Goal: Use online tool/utility: Utilize a website feature to perform a specific function

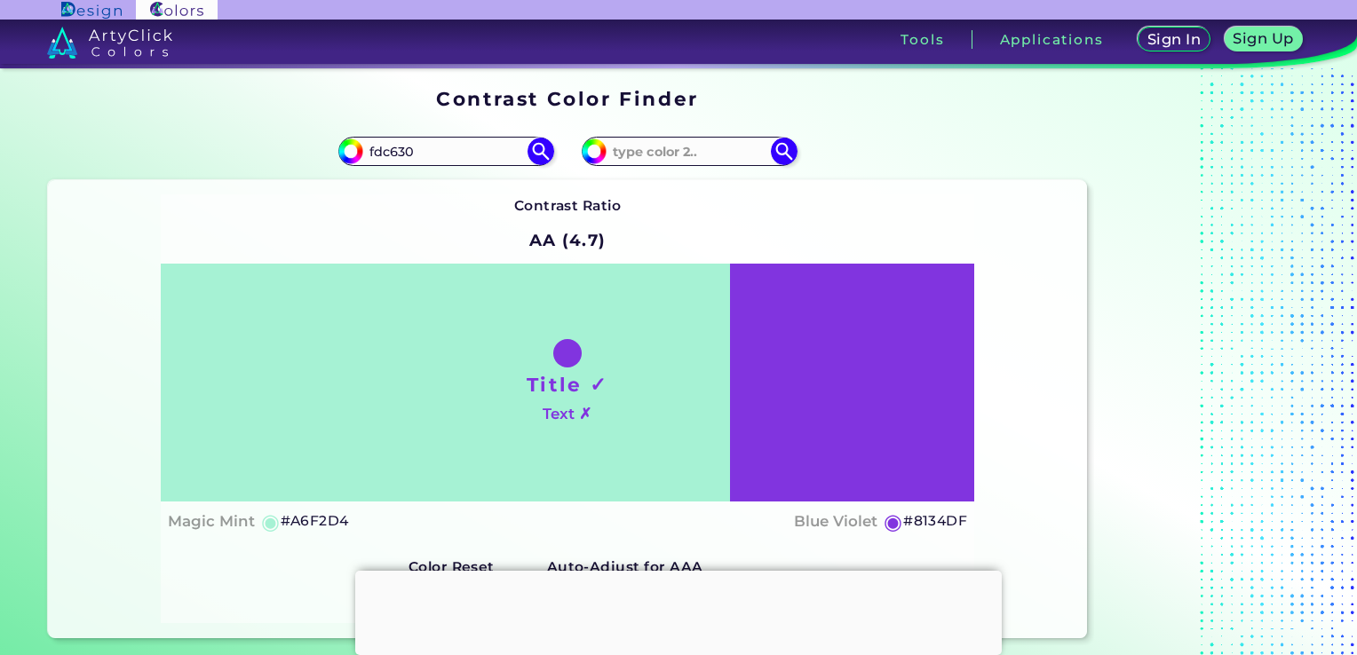
type input "fdc630"
type input "#fdc630"
type input "#FDC630"
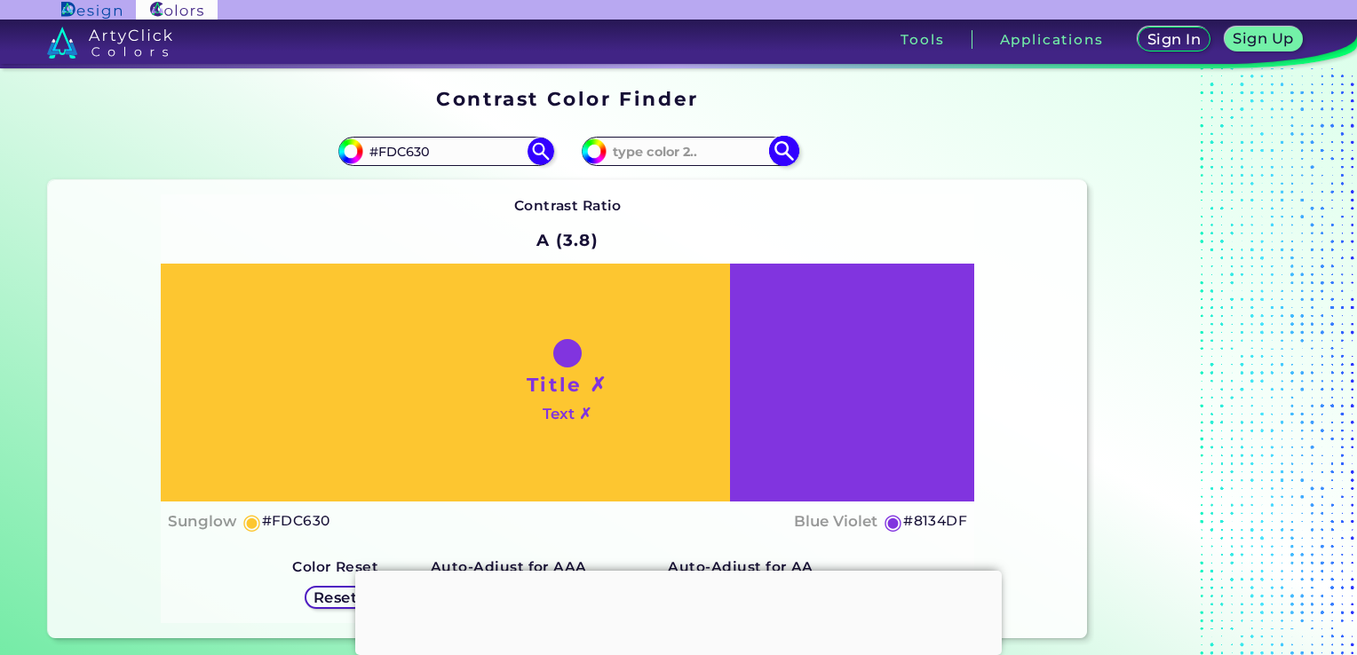
click at [668, 150] on input at bounding box center [689, 151] width 165 height 24
click at [651, 155] on input at bounding box center [689, 151] width 165 height 24
type input "6b3f69"
type input "#6b3f69"
type input "#6B3F69"
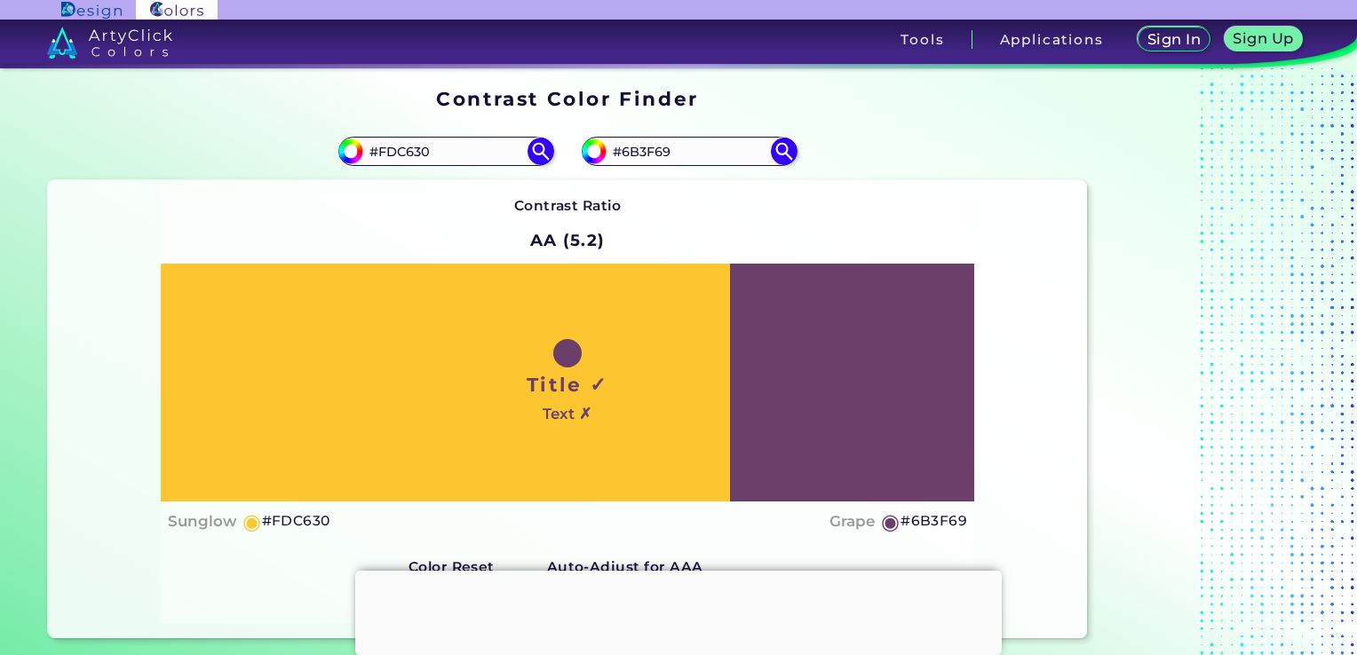
click at [827, 199] on div "Contrast Ratio AA (5.2) Title ✓ Text ✗ Sunglow ◉ #FDC630 Grape ◉" at bounding box center [568, 408] width 814 height 429
drag, startPoint x: 508, startPoint y: 141, endPoint x: 352, endPoint y: 163, distance: 157.7
click at [352, 163] on div "#fdc630 #FDC630" at bounding box center [445, 151] width 215 height 28
type input "#e8dfca"
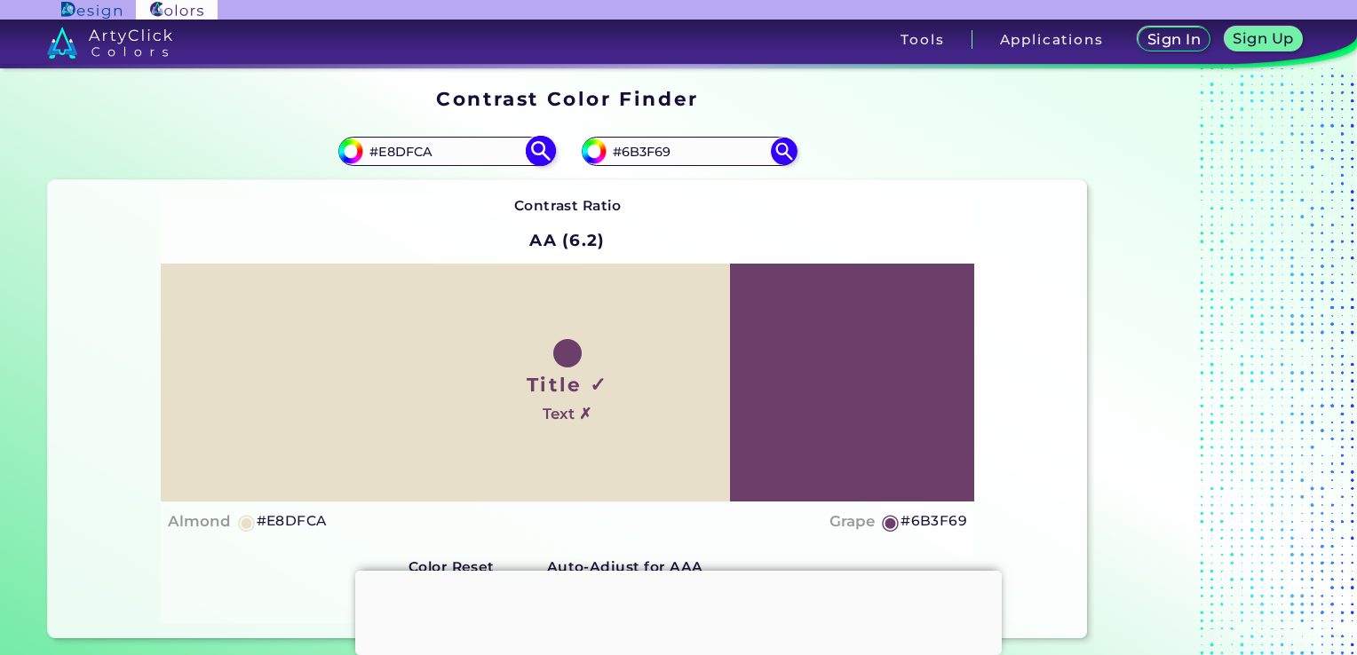
drag, startPoint x: 454, startPoint y: 148, endPoint x: 387, endPoint y: 164, distance: 68.5
click at [387, 164] on div "#e8dfca #E8DFCA" at bounding box center [445, 151] width 215 height 28
type input "#E7f2ef"
type input "#e7f2ef"
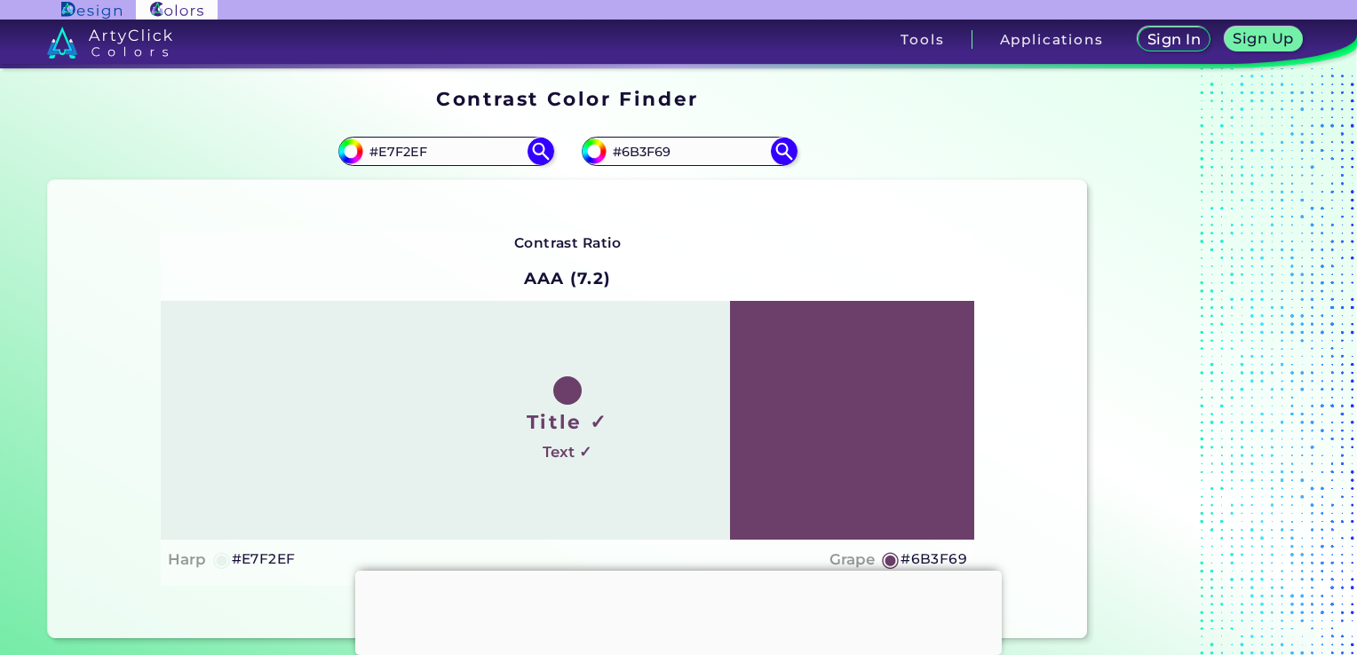
drag, startPoint x: 465, startPoint y: 161, endPoint x: 334, endPoint y: 163, distance: 131.5
click at [334, 163] on div "#e7f2ef #E7F2EF" at bounding box center [308, 151] width 520 height 57
type input "c6d870"
type input "#c6d870"
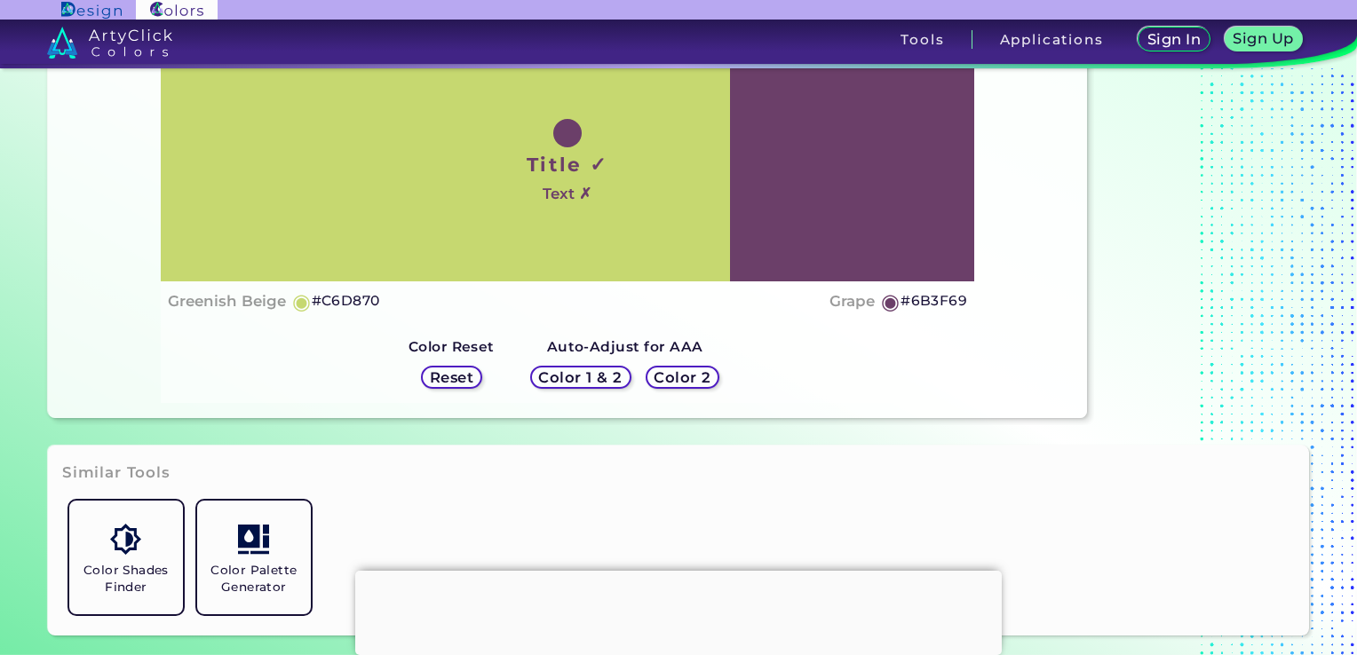
scroll to position [234, 0]
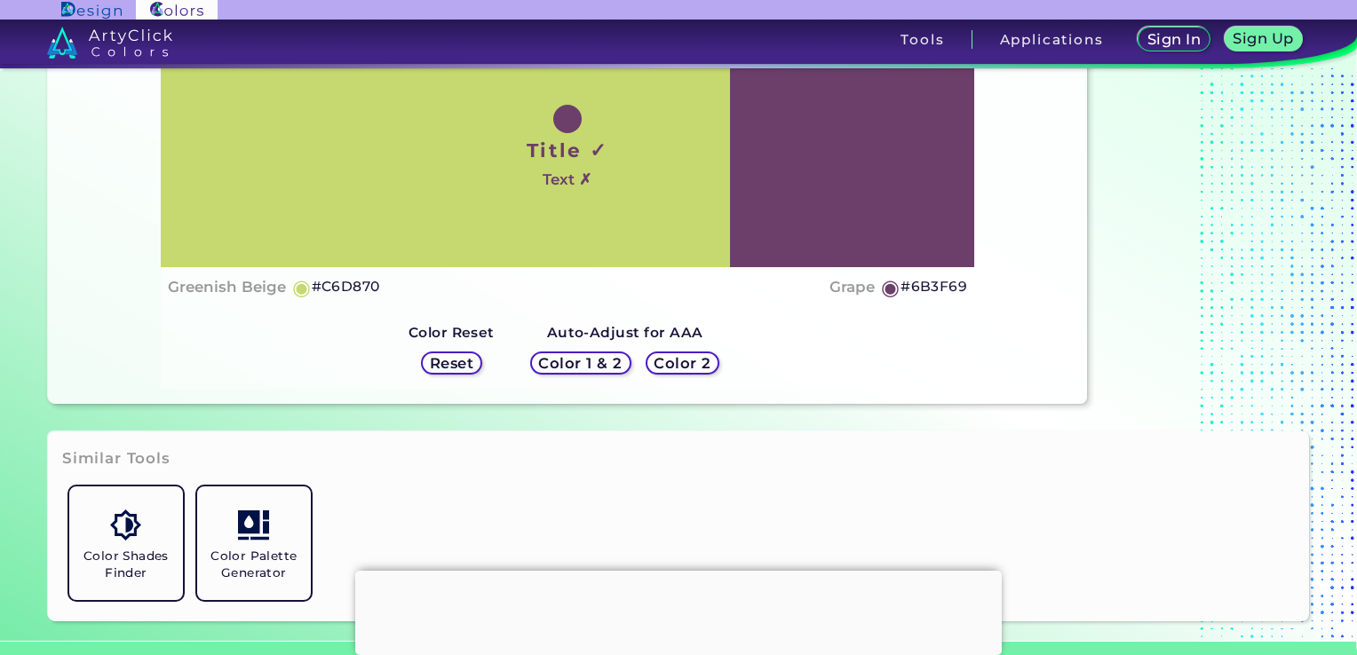
click at [586, 371] on div "Color 1 & 2" at bounding box center [580, 363] width 91 height 21
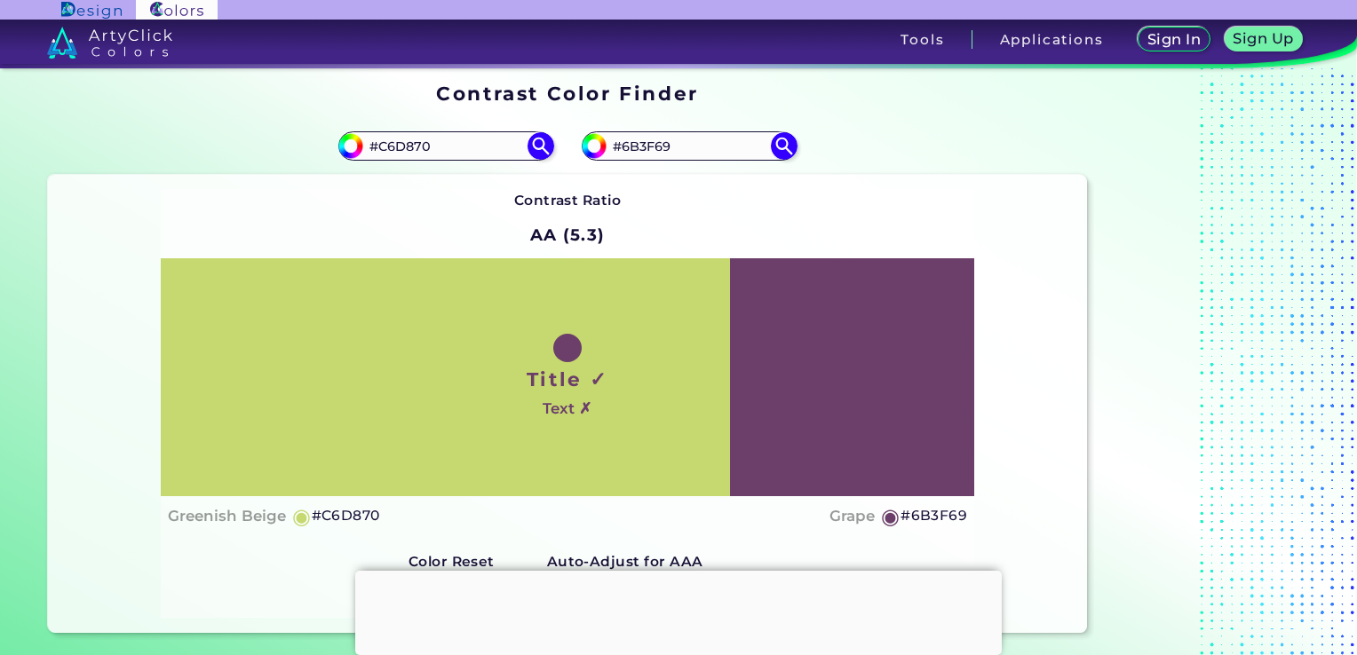
scroll to position [0, 0]
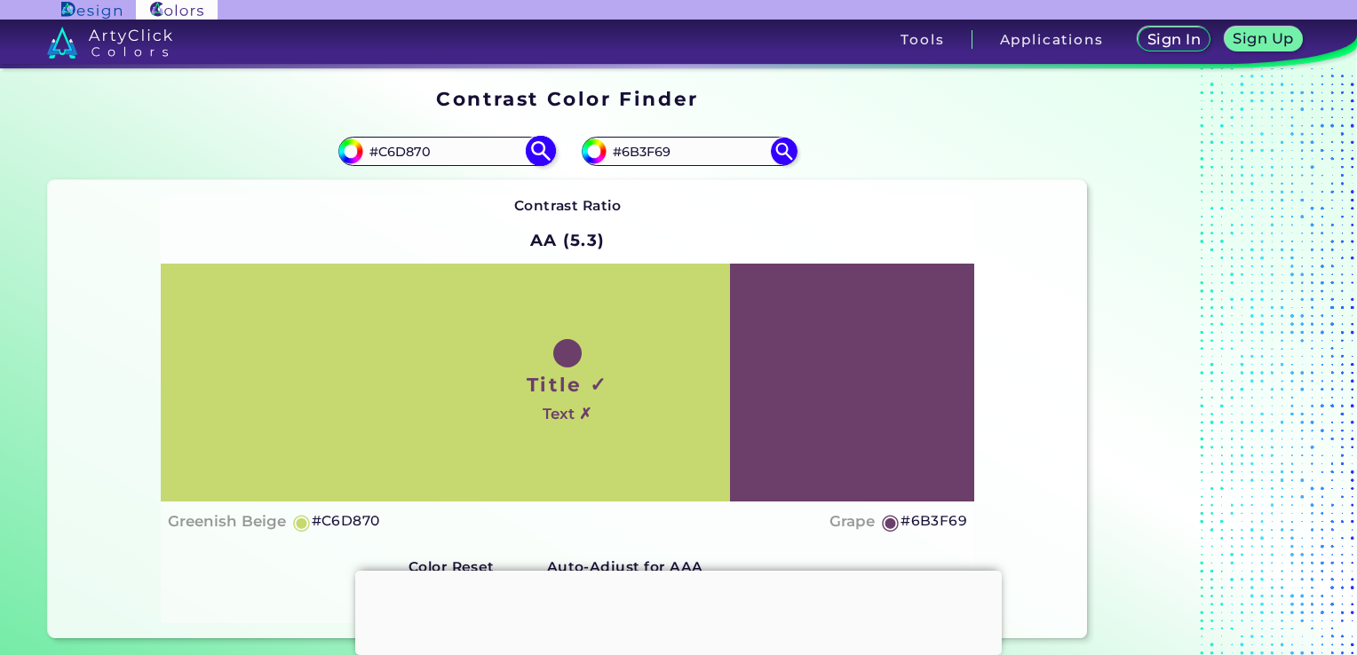
drag, startPoint x: 451, startPoint y: 159, endPoint x: 367, endPoint y: 162, distance: 84.4
click at [367, 162] on input "#C6D870" at bounding box center [445, 151] width 165 height 24
drag, startPoint x: 703, startPoint y: 155, endPoint x: 610, endPoint y: 162, distance: 93.5
click at [610, 162] on input "#6B3F69" at bounding box center [689, 151] width 165 height 24
click at [705, 126] on div "#6b3f69 #6B3F69" at bounding box center [827, 151] width 520 height 57
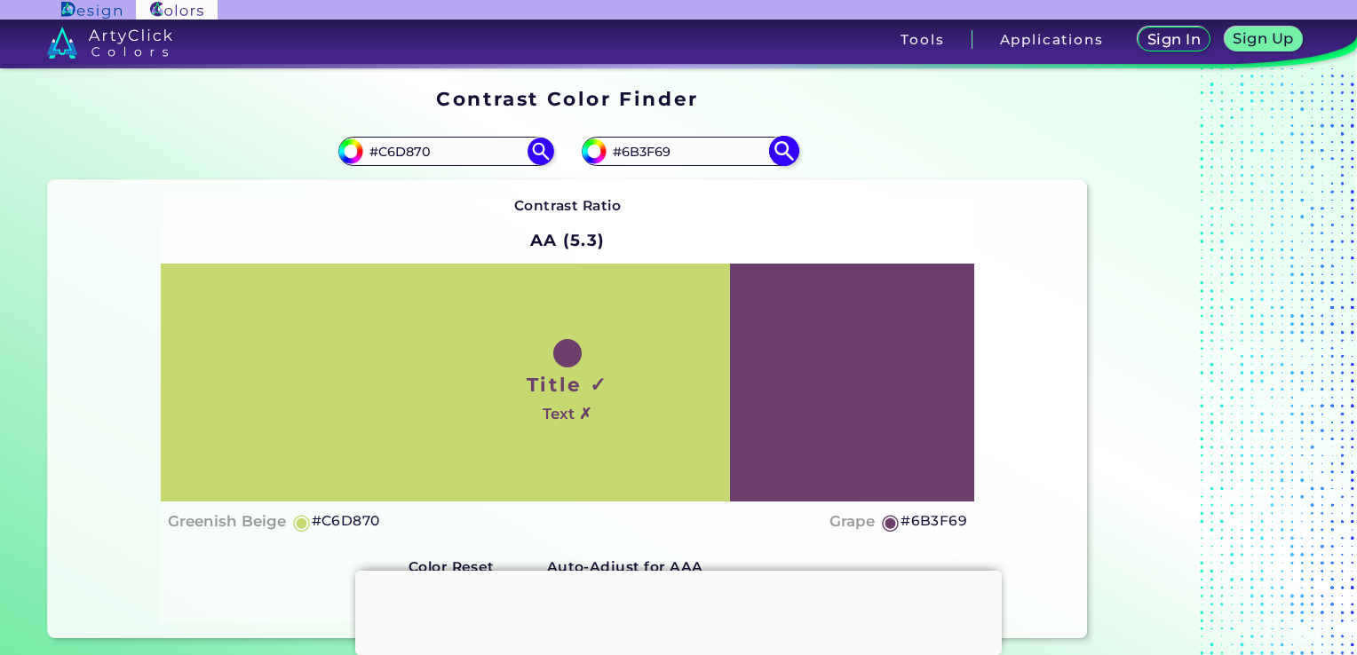
drag, startPoint x: 703, startPoint y: 146, endPoint x: 592, endPoint y: 165, distance: 112.7
click at [592, 165] on div "#6b3f69 #6B3F69" at bounding box center [689, 151] width 215 height 28
drag, startPoint x: 468, startPoint y: 162, endPoint x: 338, endPoint y: 165, distance: 129.7
click at [338, 165] on div "#c6d870 #C6D870" at bounding box center [308, 151] width 520 height 57
type input "#e45492"
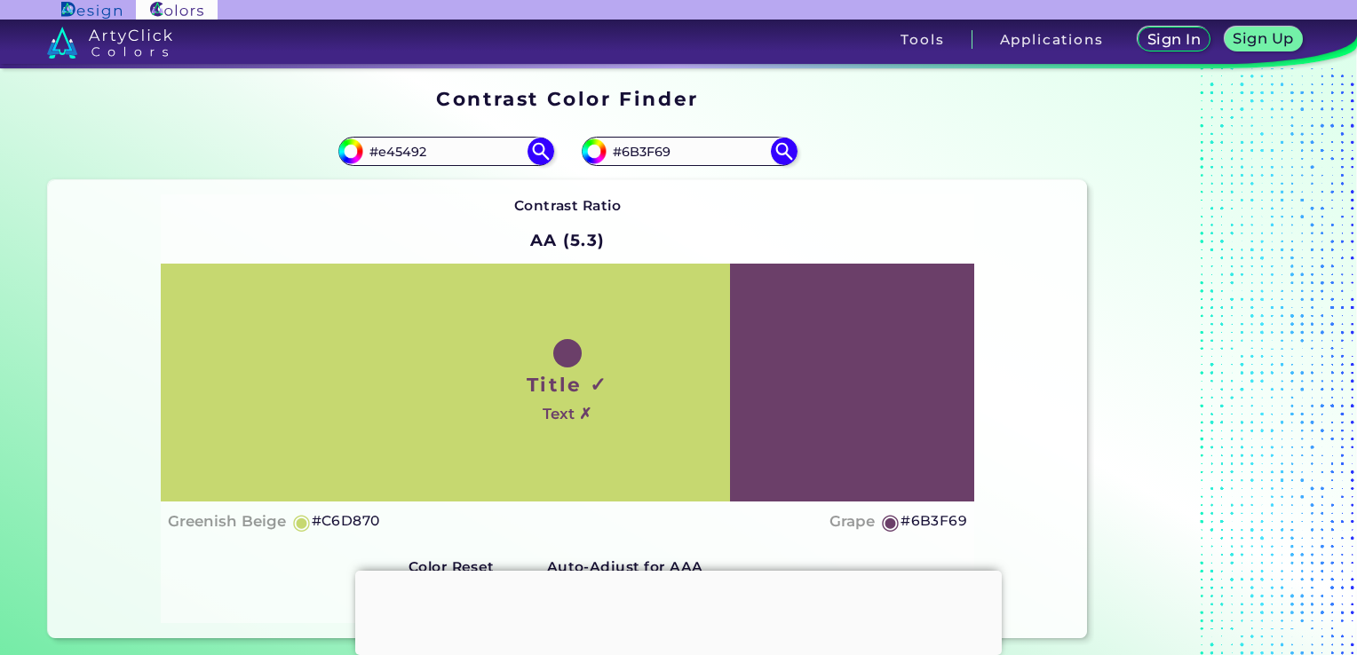
type input "#e45492"
type input "#E45492"
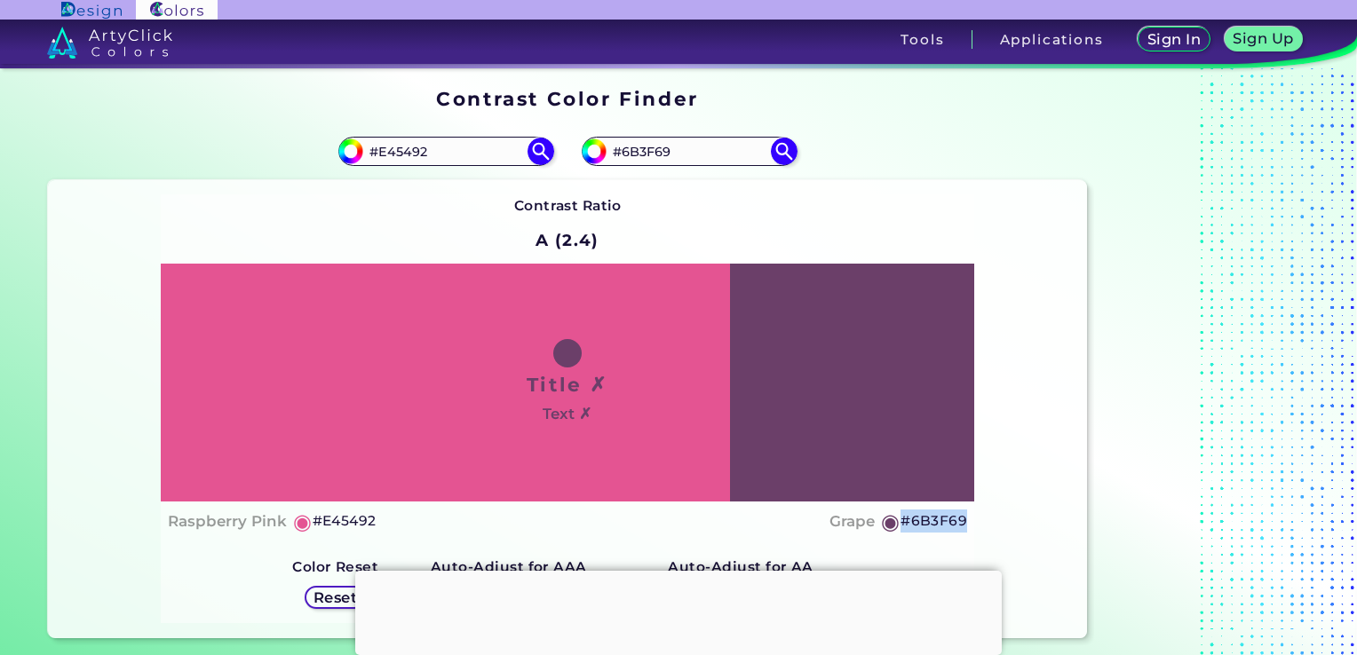
drag, startPoint x: 973, startPoint y: 527, endPoint x: 900, endPoint y: 526, distance: 72.8
click at [900, 526] on div "Title ✗ Text ✗ Raspberry Pink ◉ #E45492 Grape ◉ #6B3F69" at bounding box center [568, 403] width 814 height 278
copy div "◉ #6B3F69"
drag, startPoint x: 464, startPoint y: 149, endPoint x: 355, endPoint y: 155, distance: 109.4
click at [355, 155] on div "#e45492 #E45492" at bounding box center [445, 151] width 215 height 28
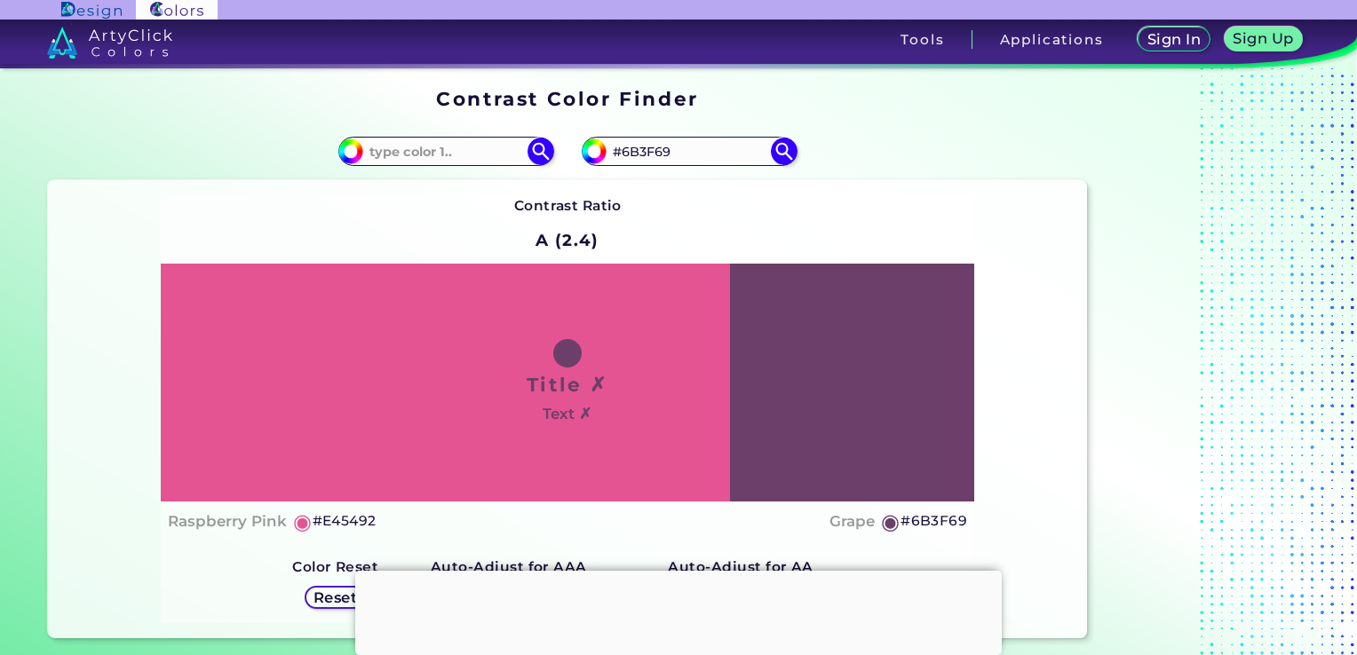
click at [301, 204] on div "Contrast Ratio A (2.4) Title ✗ Text ✗ Raspberry Pink ◉ #E45492 ◉" at bounding box center [568, 408] width 814 height 429
